Goal: Check status: Check status

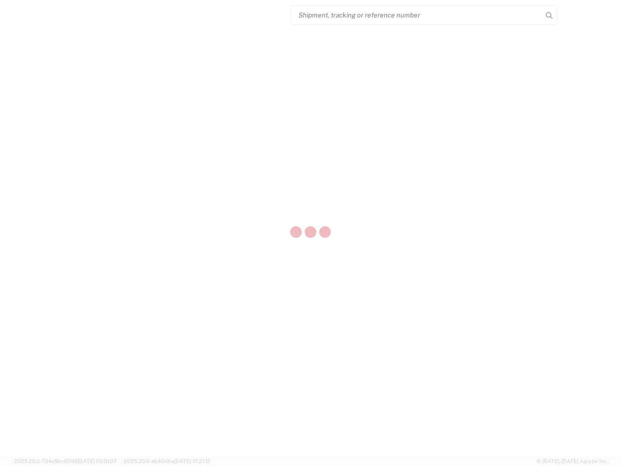
select select "US"
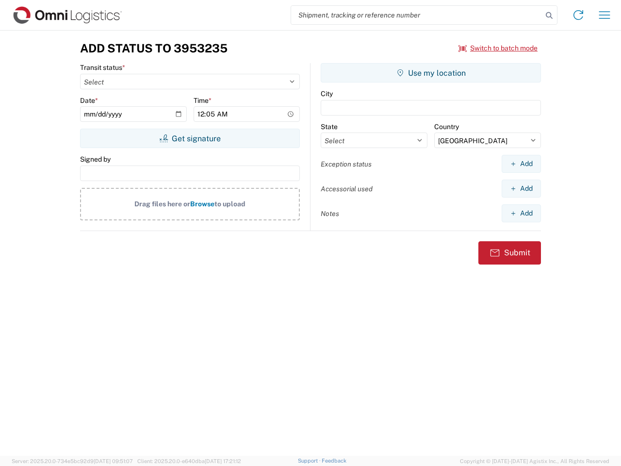
click at [417, 15] on input "search" at bounding box center [416, 15] width 251 height 18
click at [550, 16] on icon at bounding box center [550, 16] width 14 height 14
click at [579, 15] on icon at bounding box center [579, 15] width 16 height 16
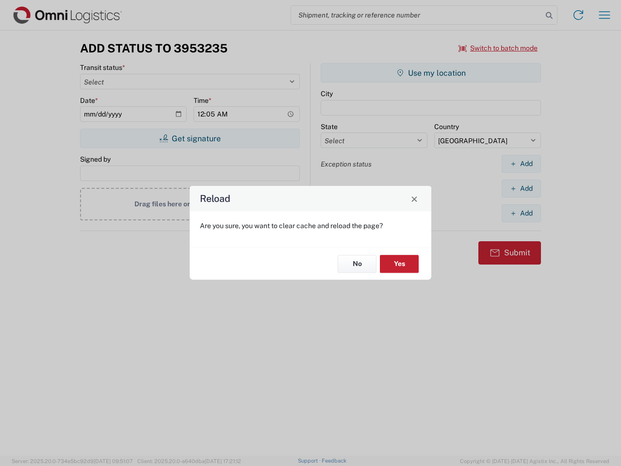
click at [499, 48] on div "Reload Are you sure, you want to clear cache and reload the page? No Yes" at bounding box center [310, 233] width 621 height 466
click at [190, 138] on div "Reload Are you sure, you want to clear cache and reload the page? No Yes" at bounding box center [310, 233] width 621 height 466
click at [431, 73] on div "Reload Are you sure, you want to clear cache and reload the page? No Yes" at bounding box center [310, 233] width 621 height 466
click at [521, 164] on div "Reload Are you sure, you want to clear cache and reload the page? No Yes" at bounding box center [310, 233] width 621 height 466
click at [521, 188] on div "Reload Are you sure, you want to clear cache and reload the page? No Yes" at bounding box center [310, 233] width 621 height 466
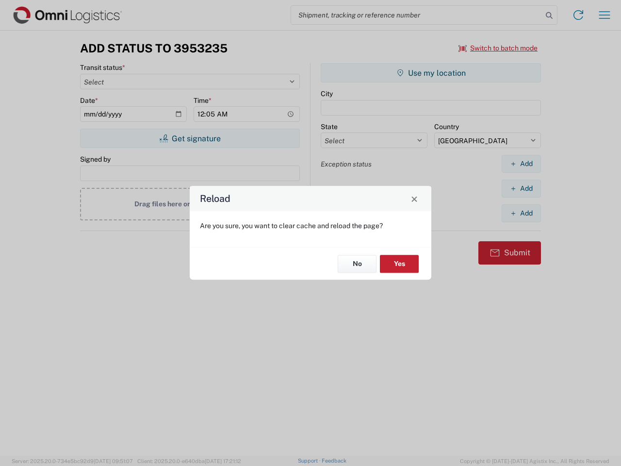
click at [521, 213] on div "Reload Are you sure, you want to clear cache and reload the page? No Yes" at bounding box center [310, 233] width 621 height 466
